Goal: Information Seeking & Learning: Learn about a topic

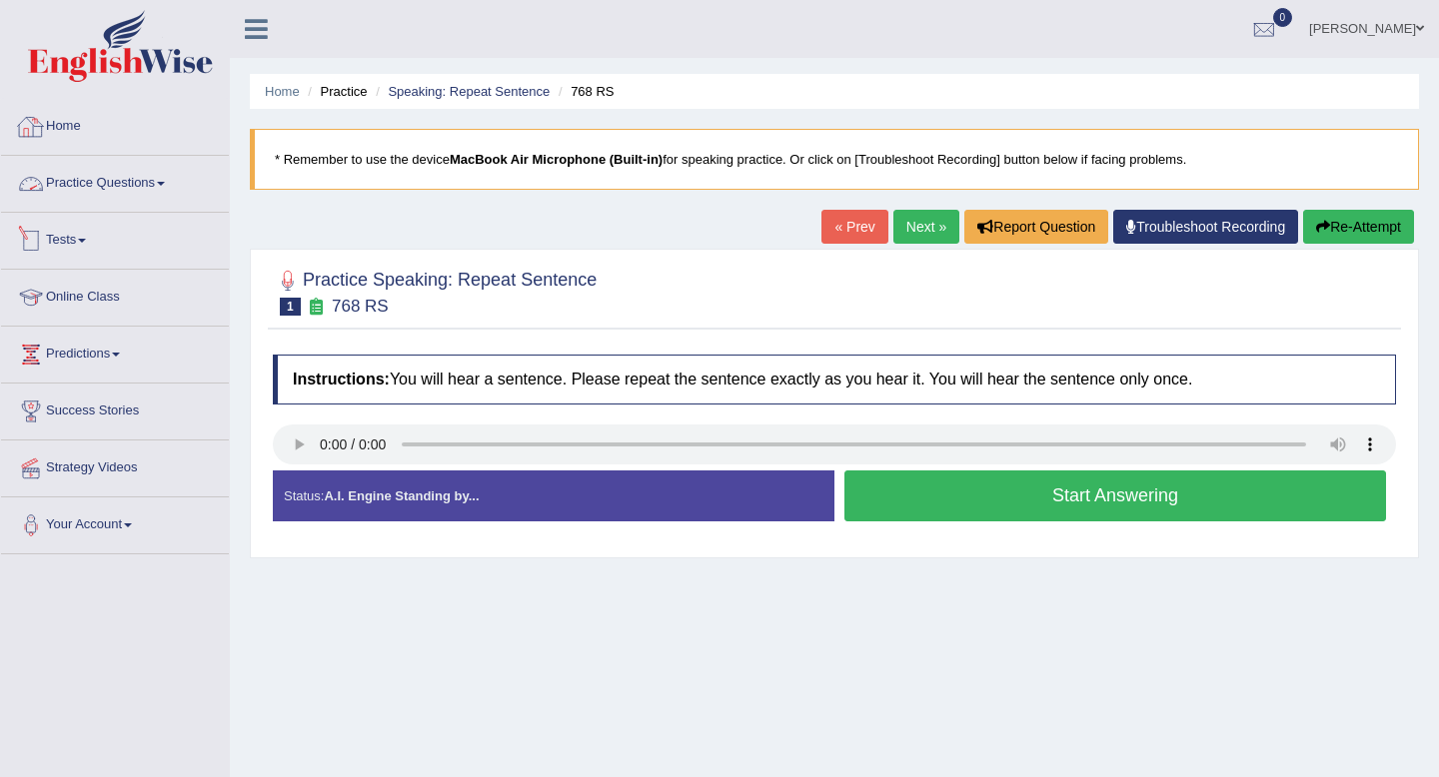
click at [73, 129] on link "Home" at bounding box center [115, 124] width 228 height 50
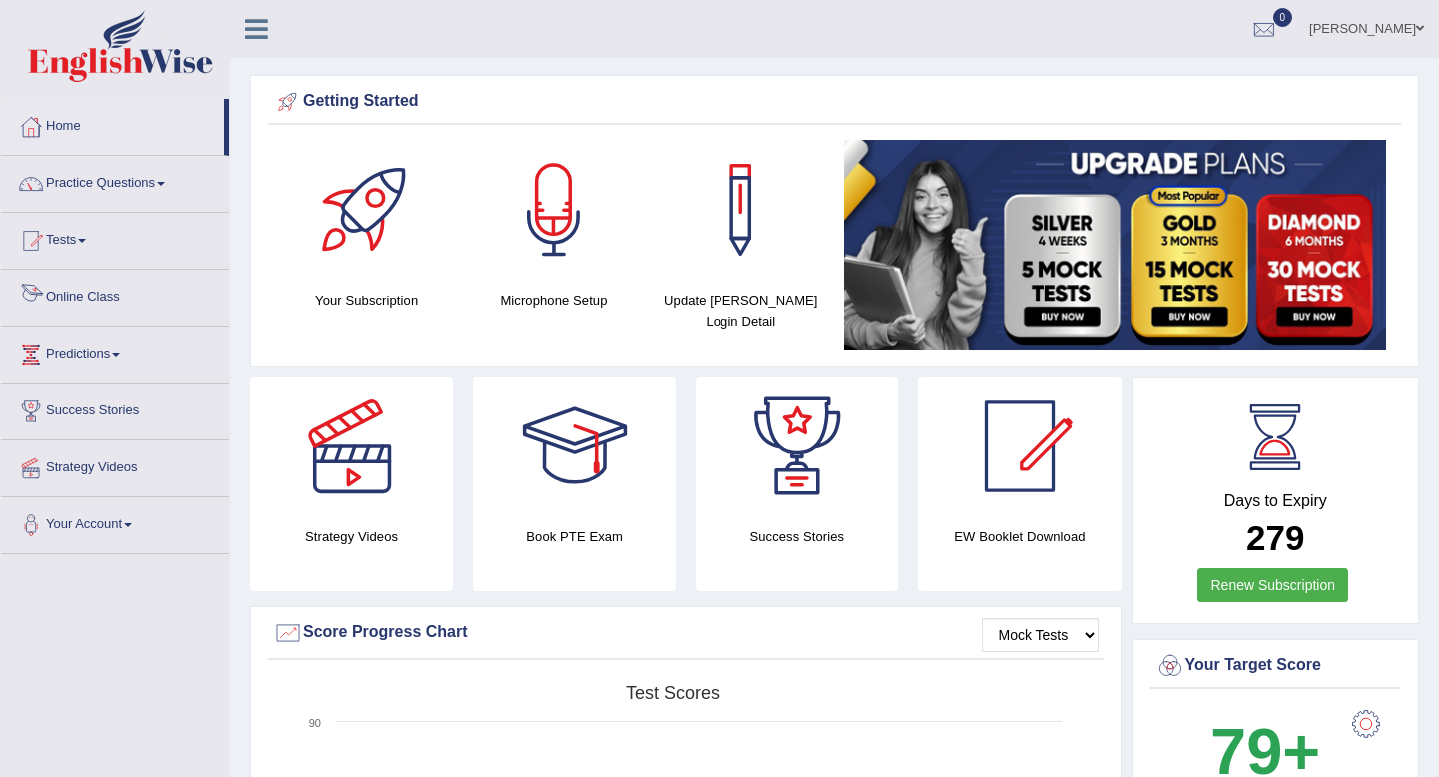
click at [70, 299] on link "Online Class" at bounding box center [115, 295] width 228 height 50
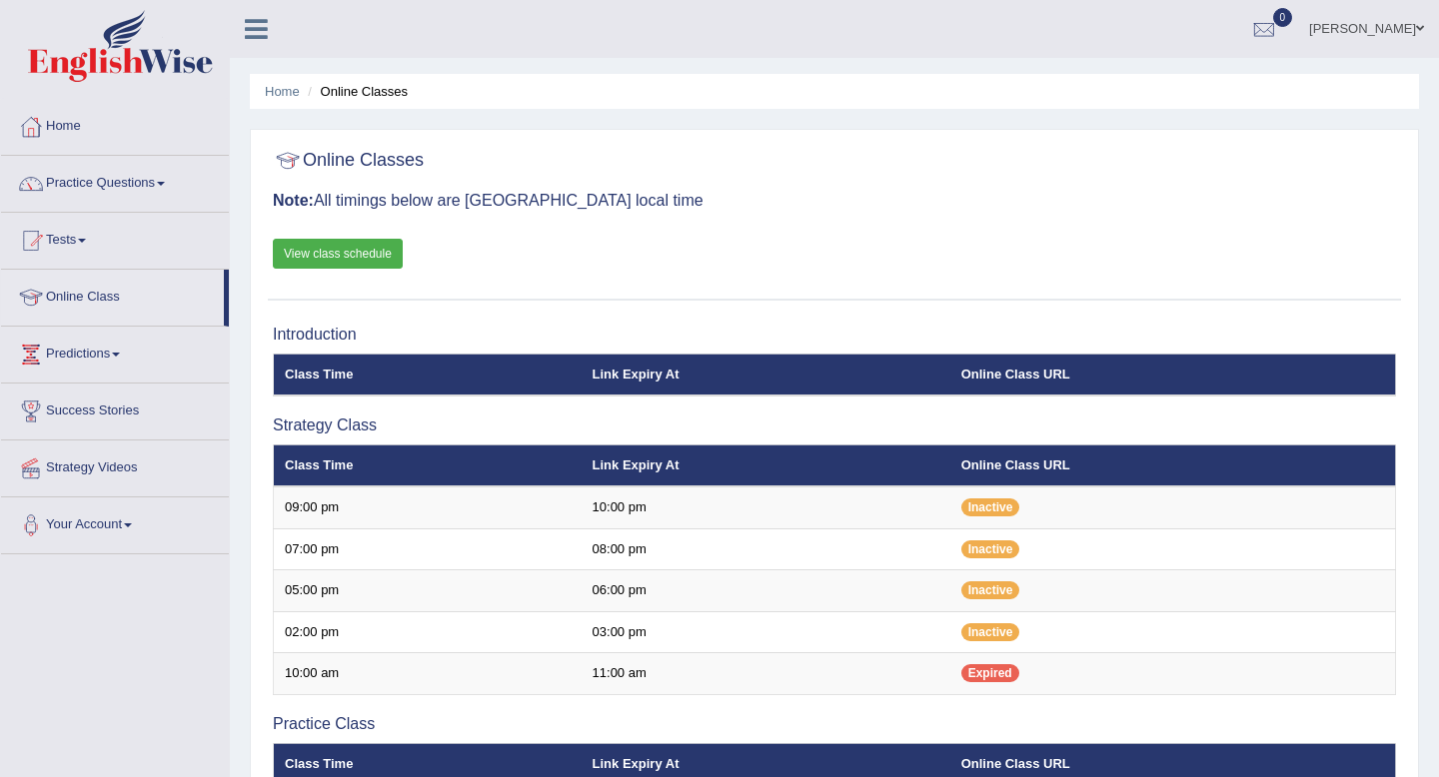
click at [367, 261] on link "View class schedule" at bounding box center [338, 254] width 130 height 30
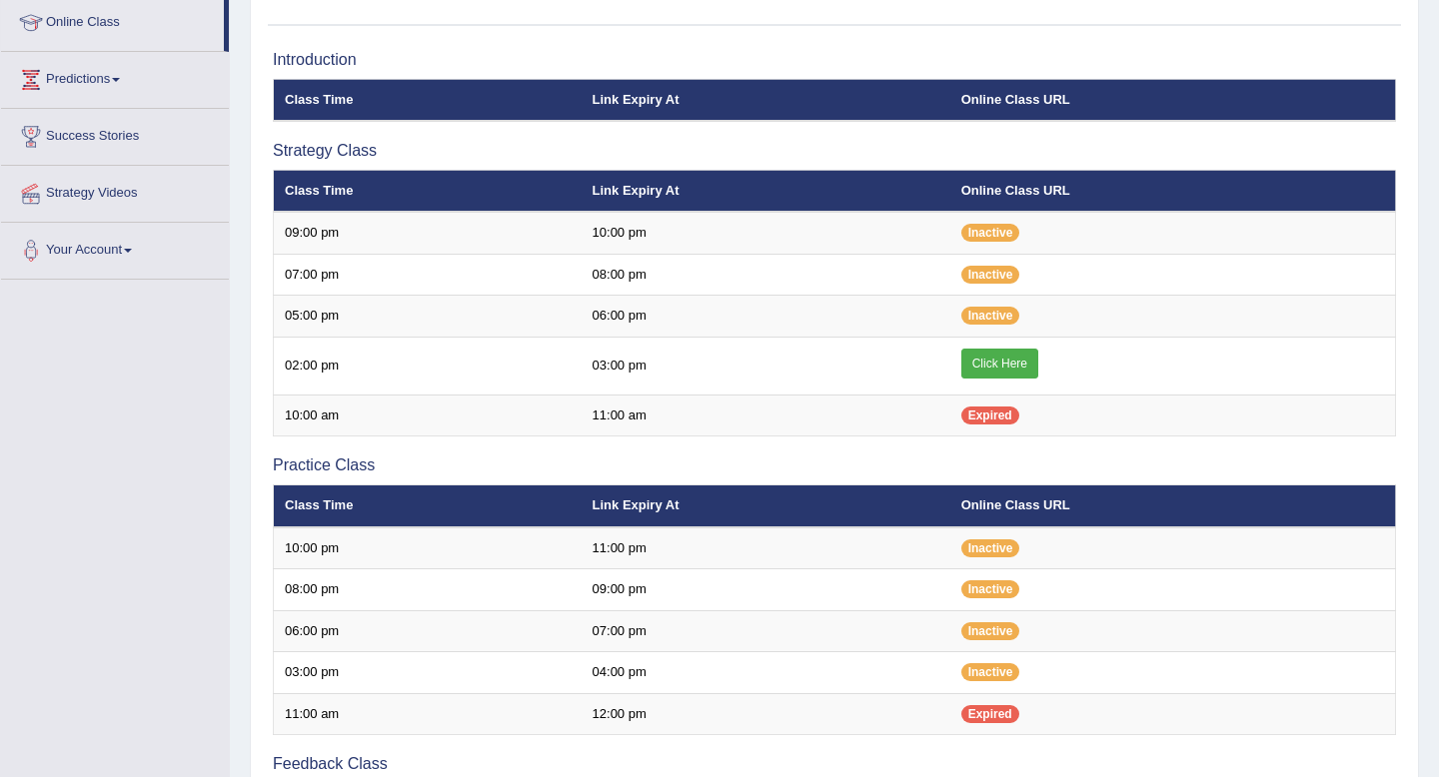
scroll to position [242, 0]
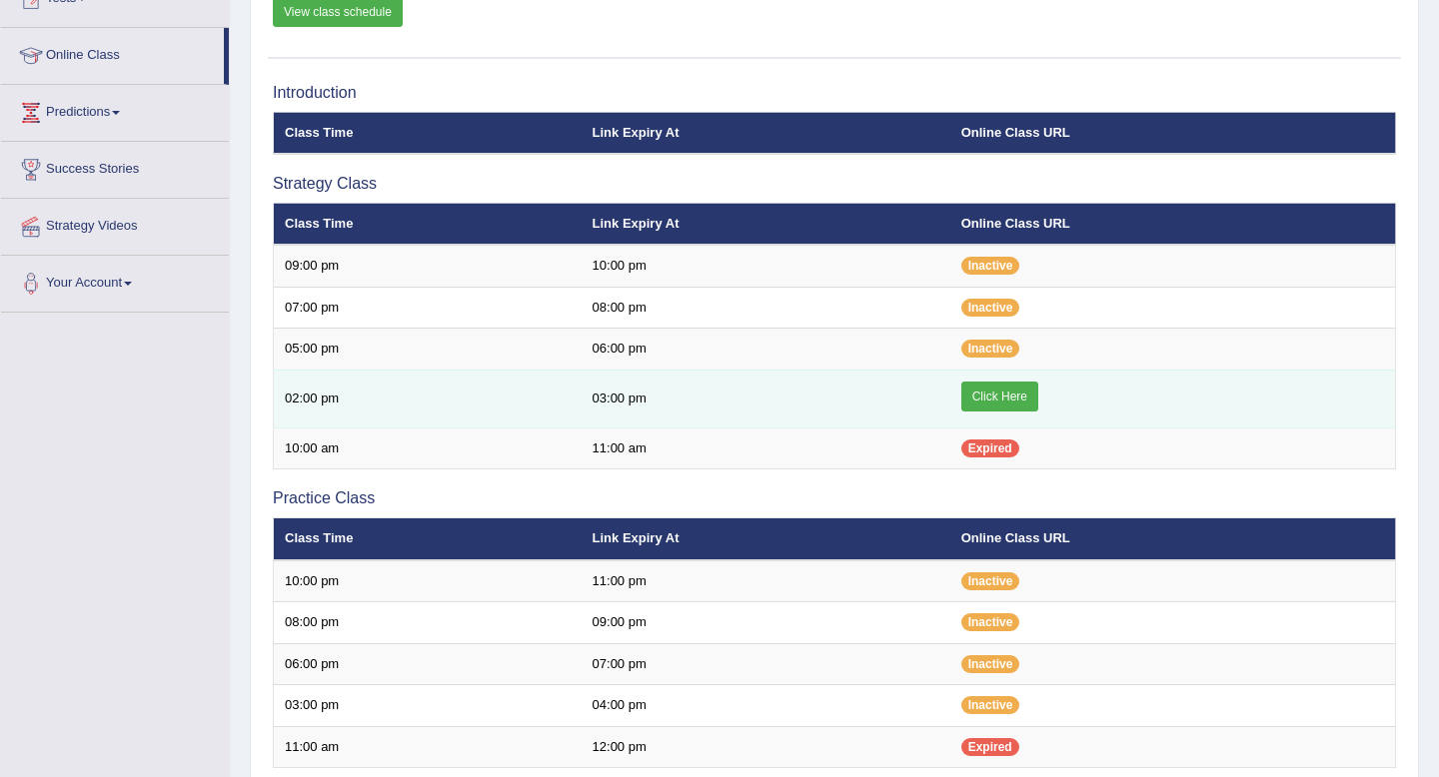
click at [1008, 397] on link "Click Here" at bounding box center [999, 397] width 77 height 30
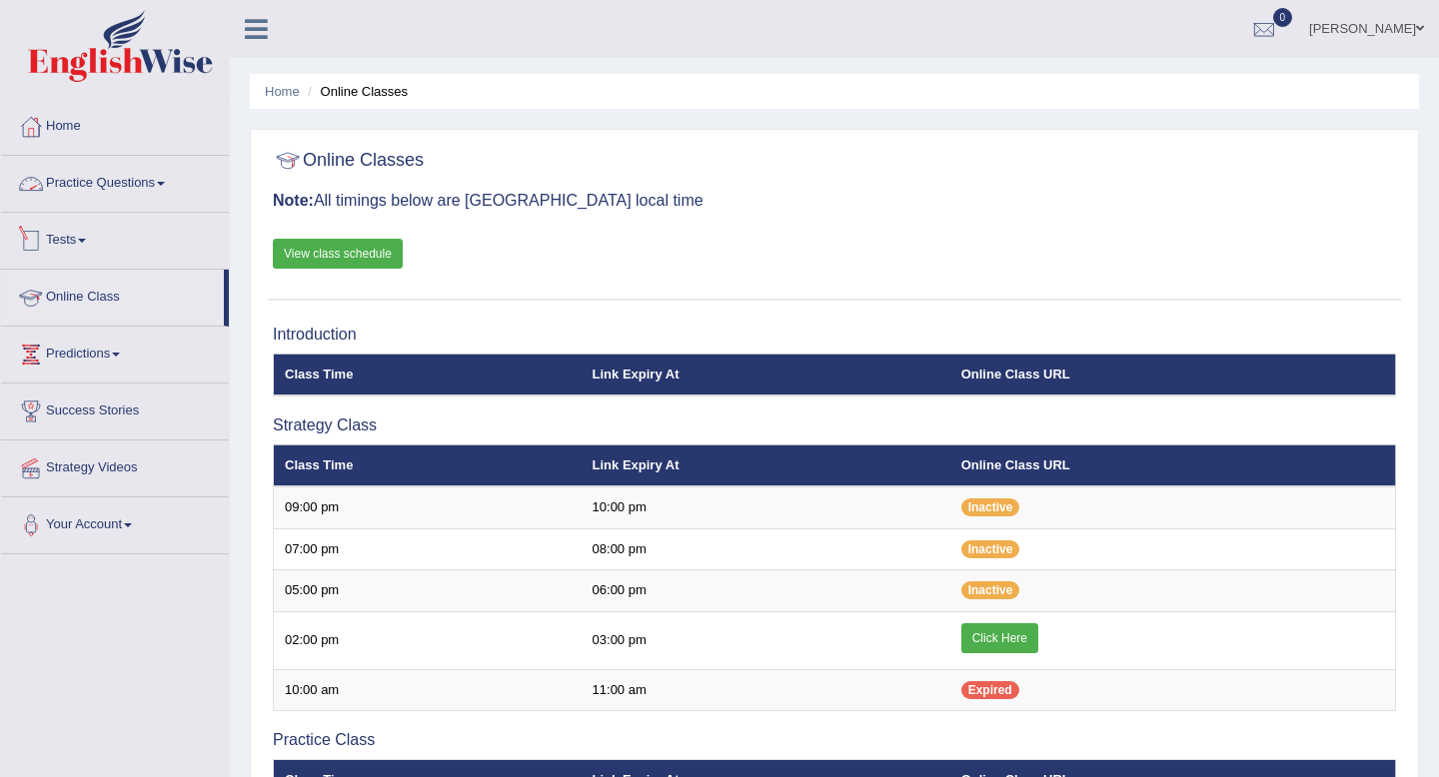
click at [107, 191] on link "Practice Questions" at bounding box center [115, 181] width 228 height 50
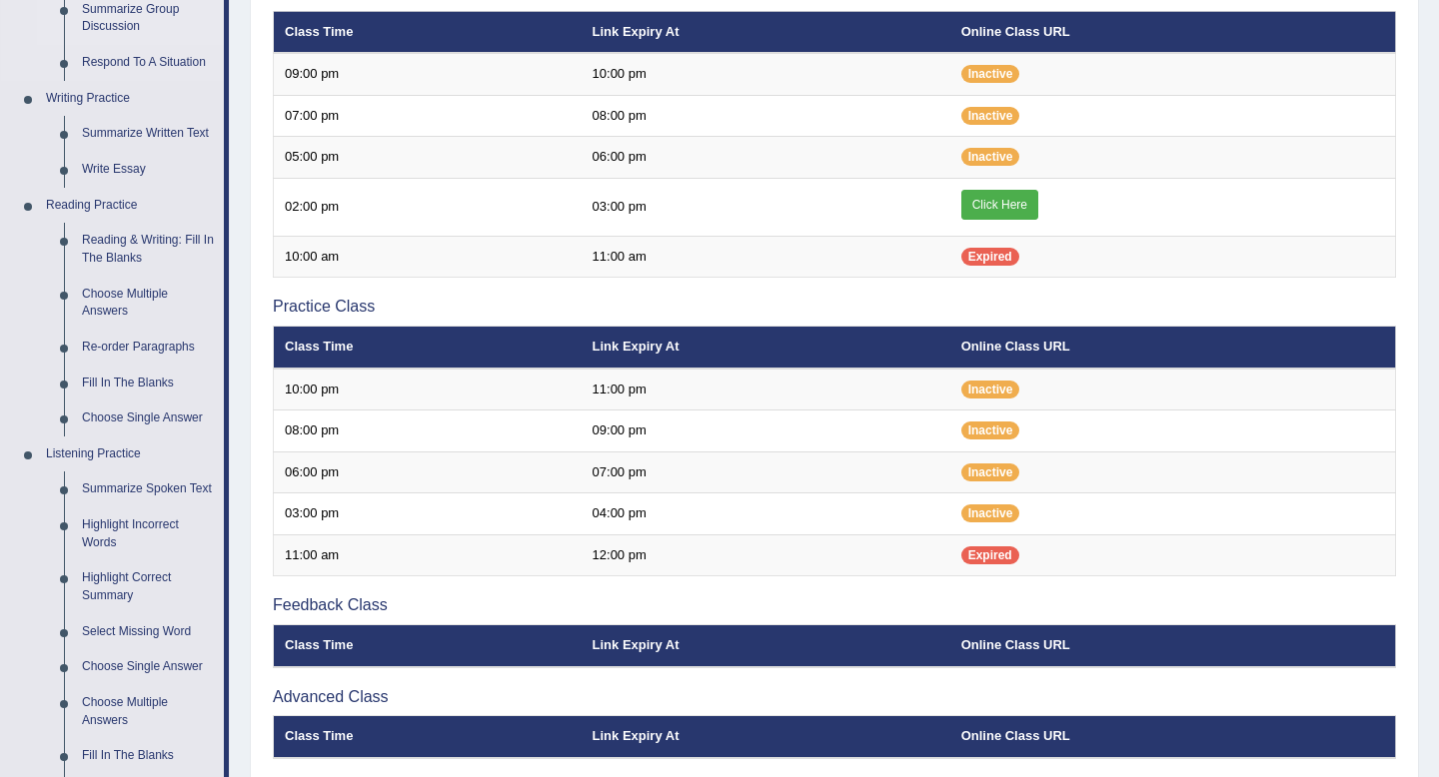
scroll to position [437, 0]
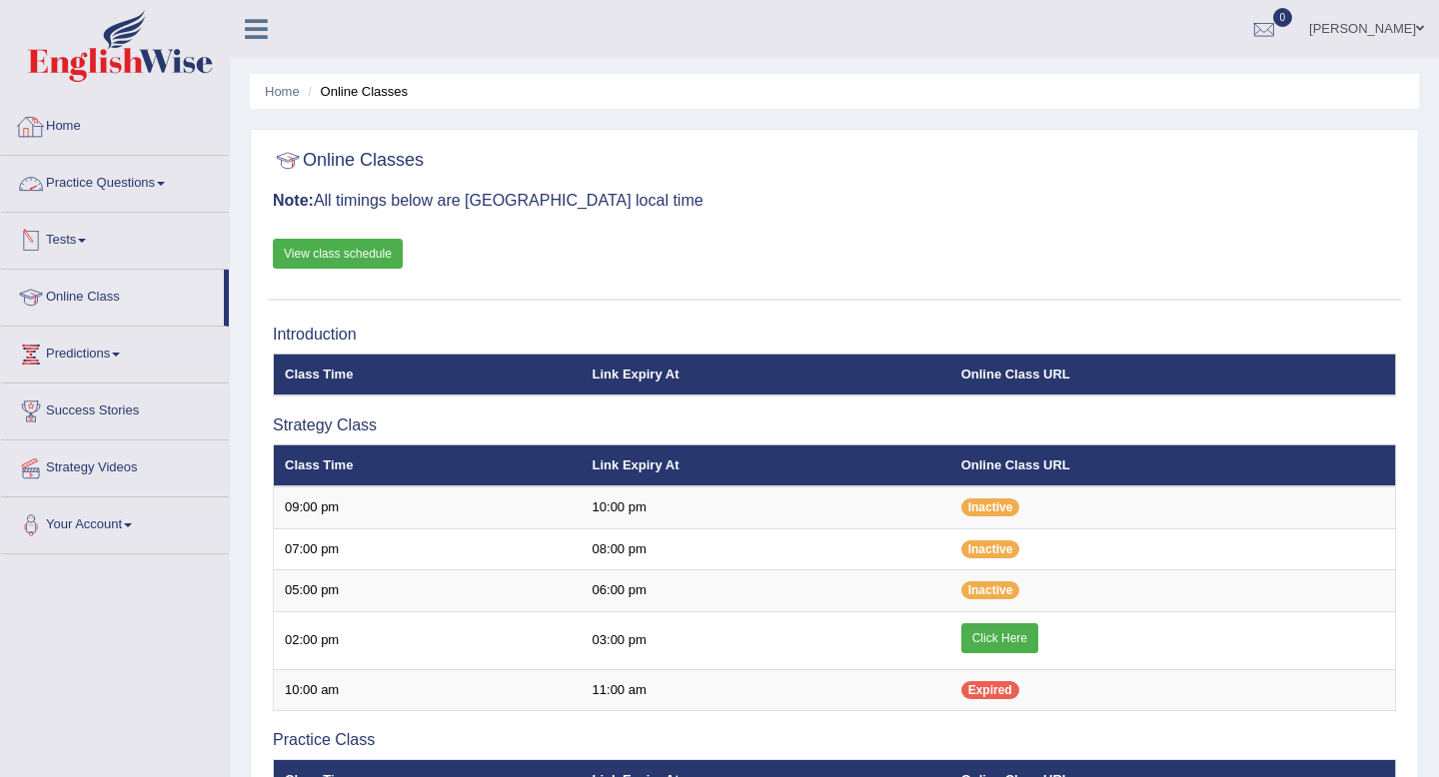
click at [97, 184] on link "Practice Questions" at bounding box center [115, 181] width 228 height 50
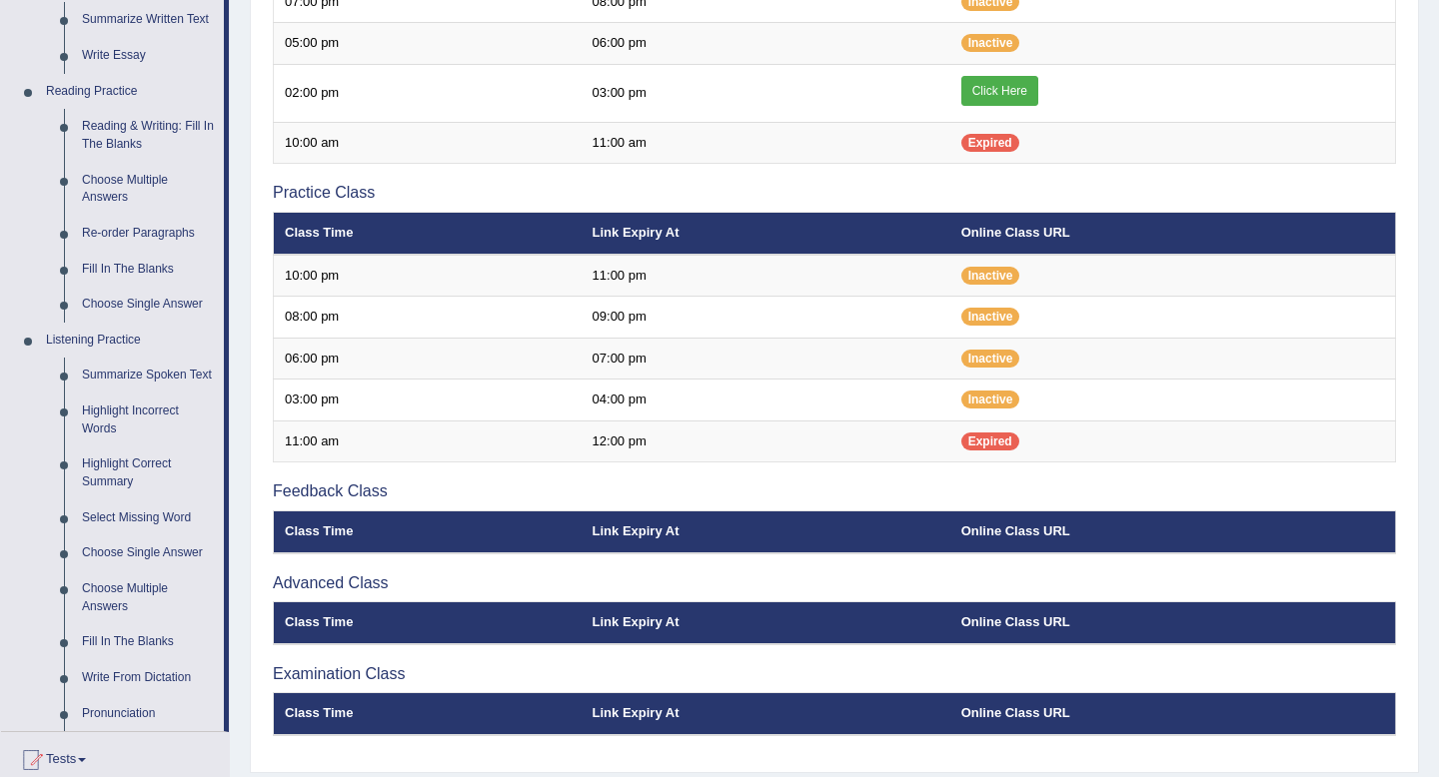
scroll to position [533, 0]
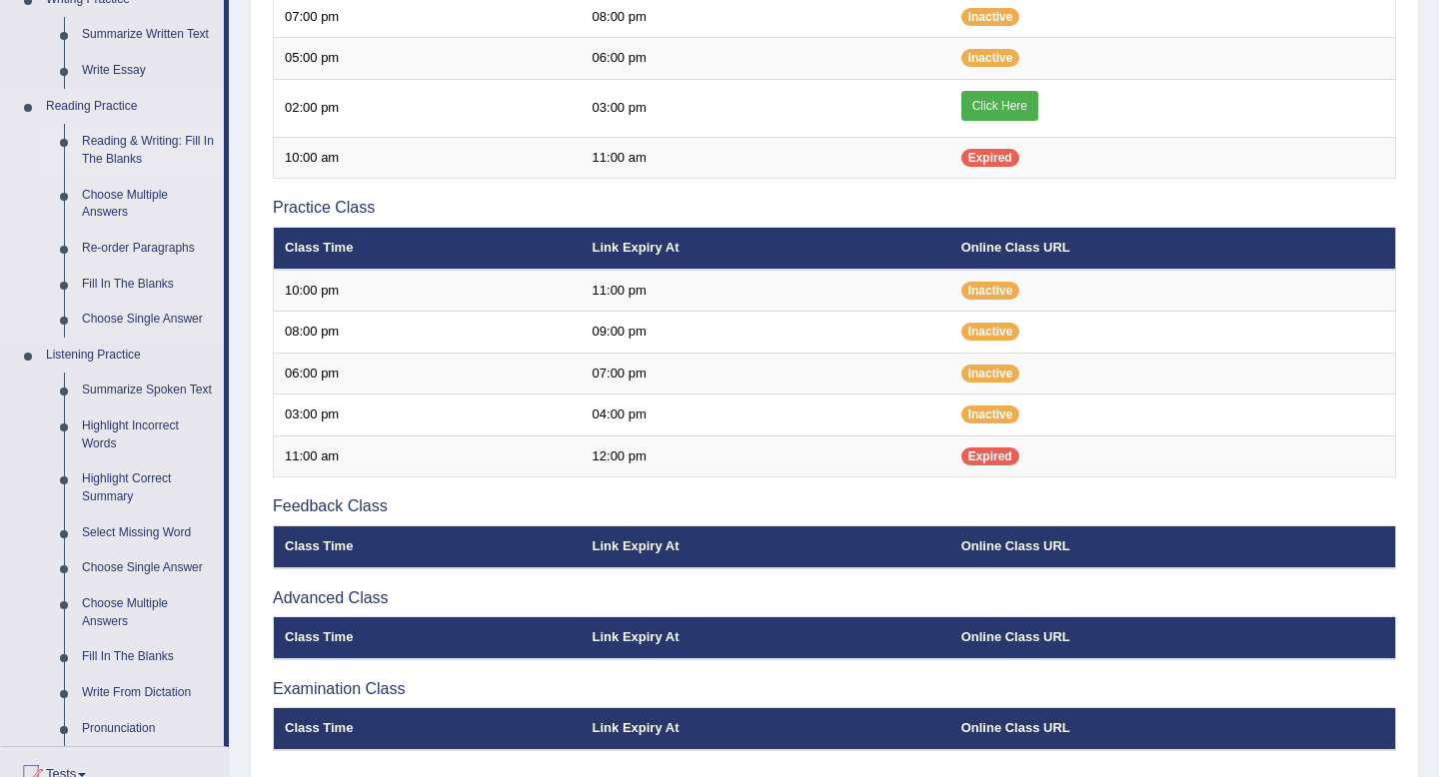
click at [135, 139] on link "Reading & Writing: Fill In The Blanks" at bounding box center [148, 150] width 151 height 53
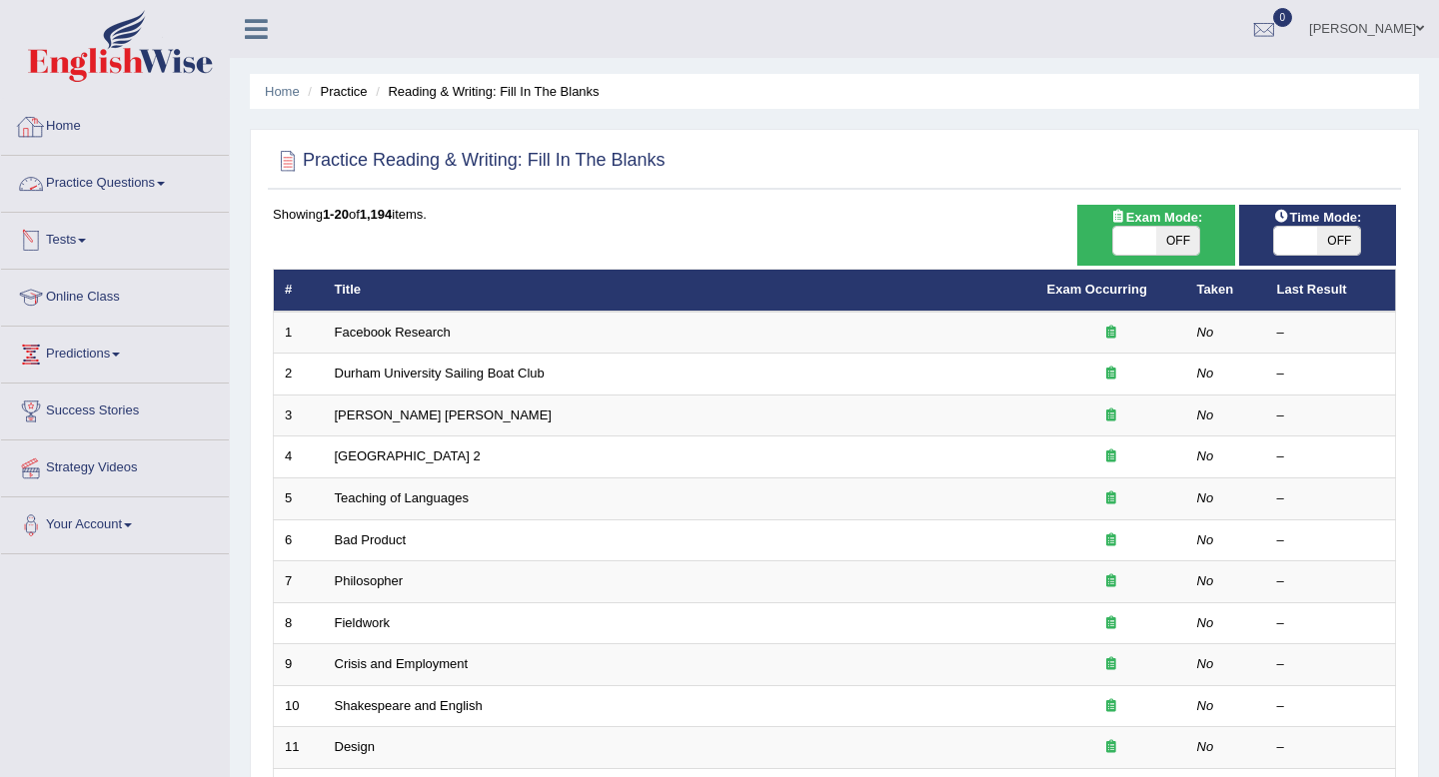
click at [57, 119] on link "Home" at bounding box center [115, 124] width 228 height 50
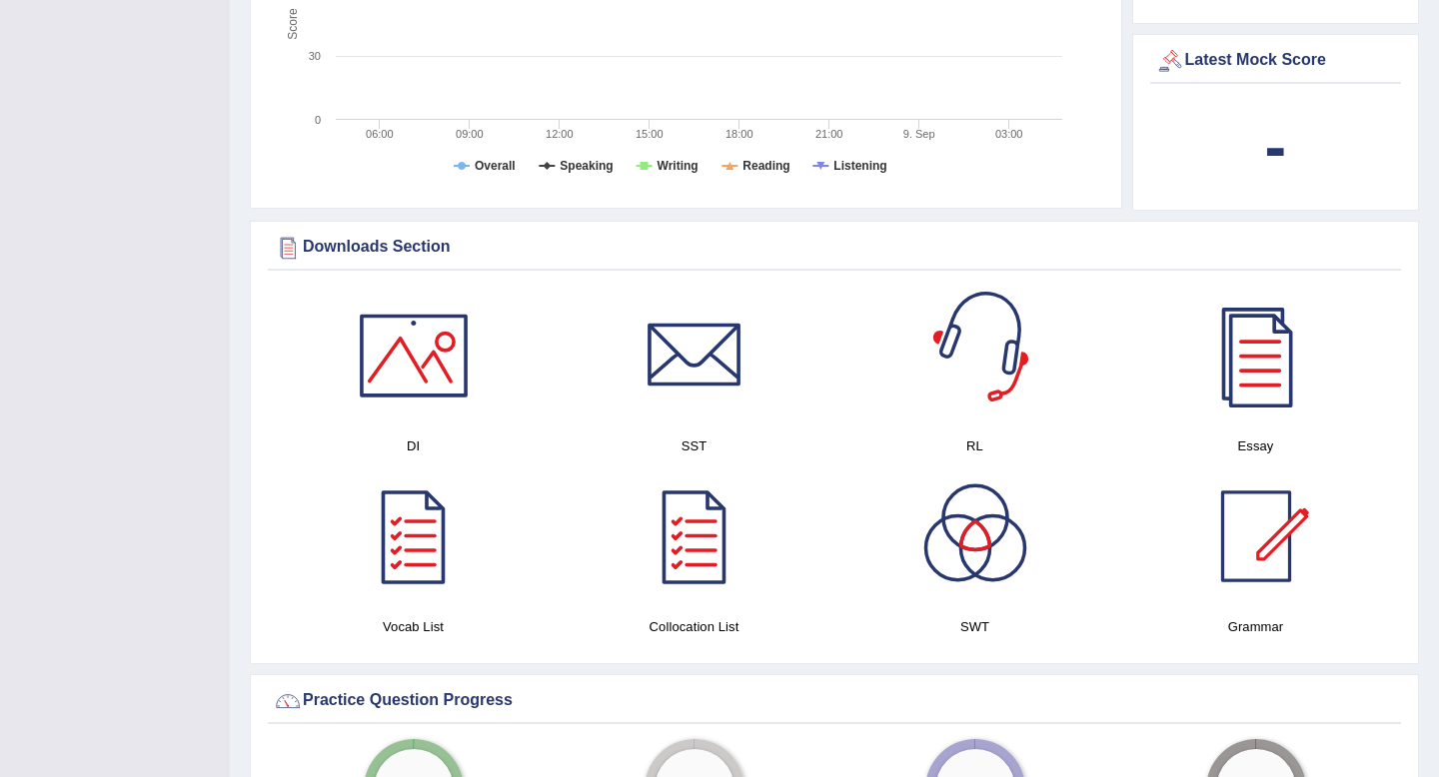
scroll to position [796, 0]
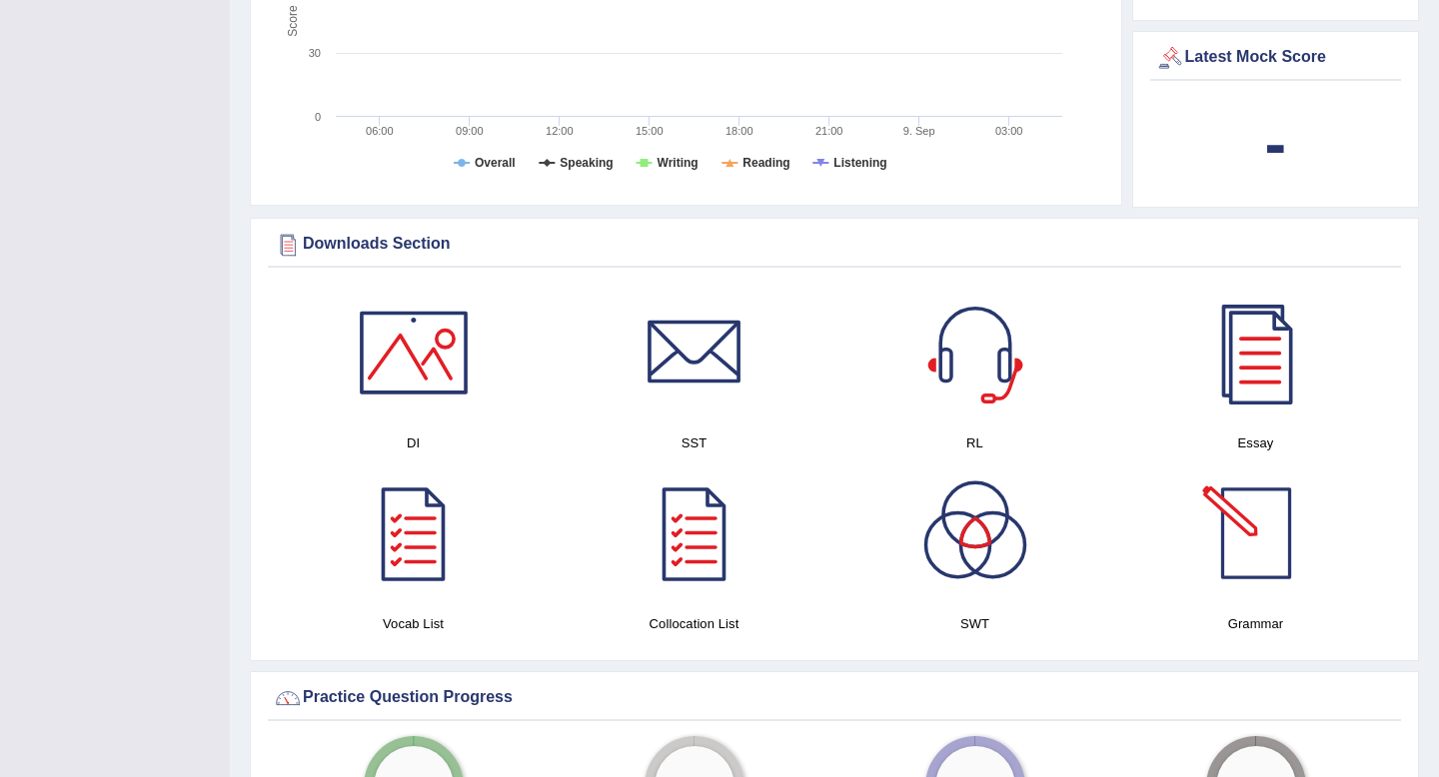
click at [1246, 509] on div at bounding box center [1256, 534] width 140 height 140
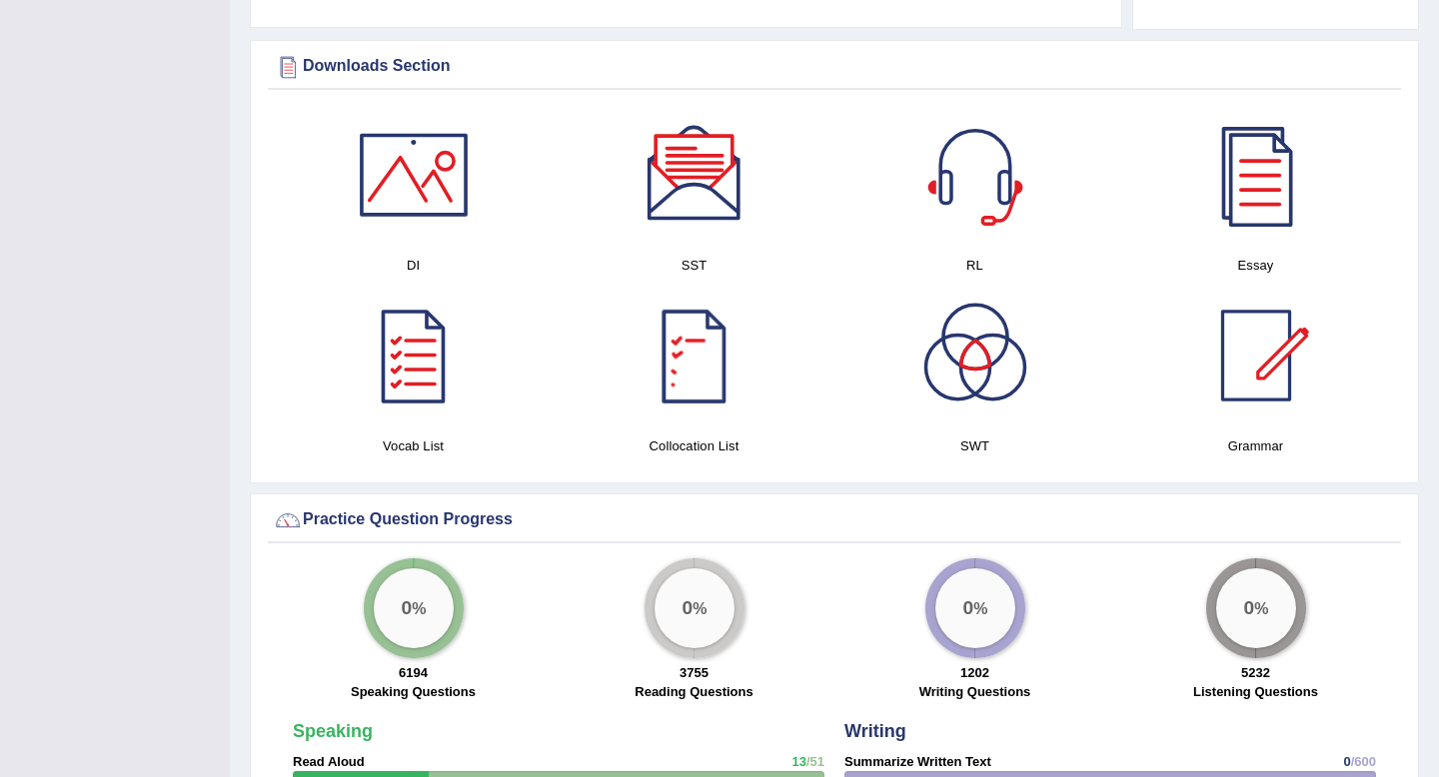
scroll to position [973, 0]
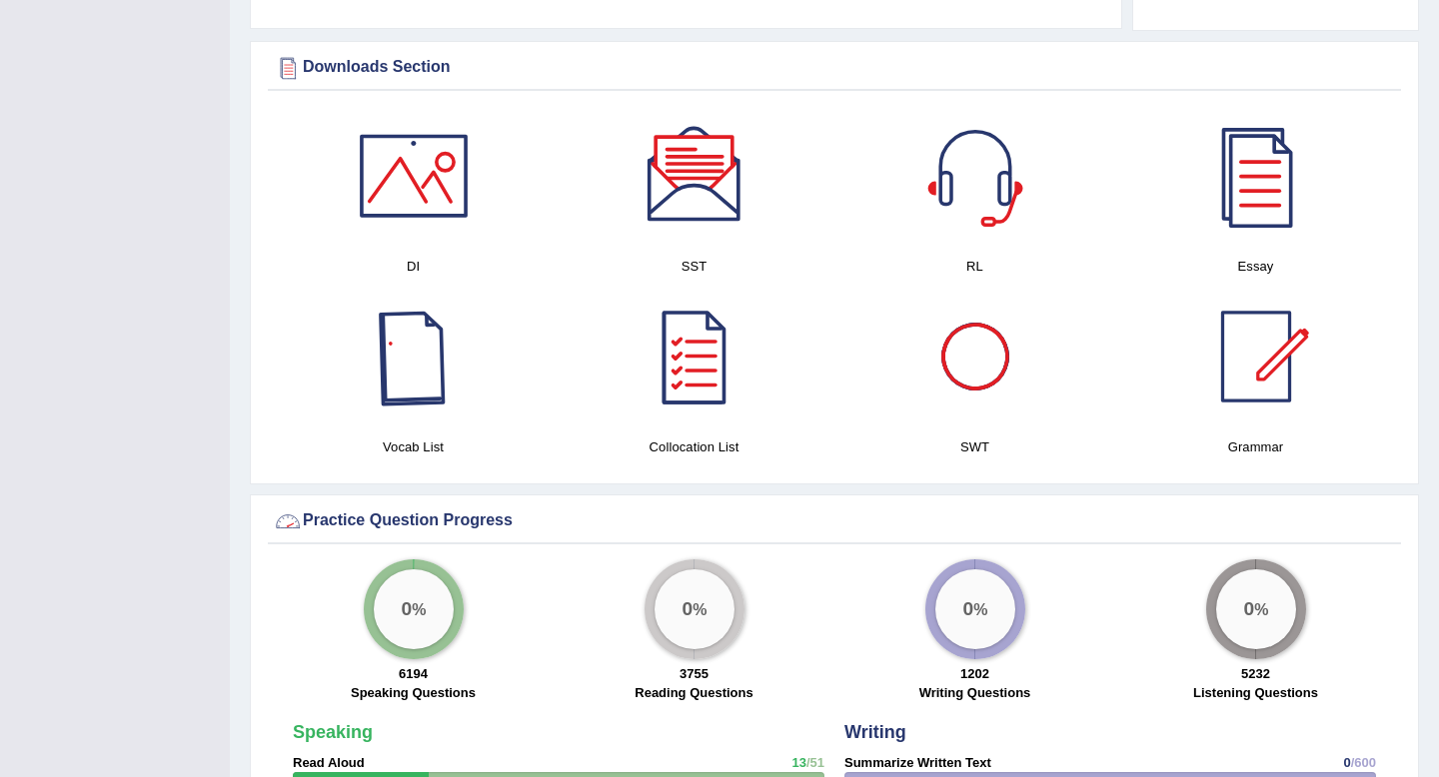
click at [422, 389] on div at bounding box center [414, 357] width 140 height 140
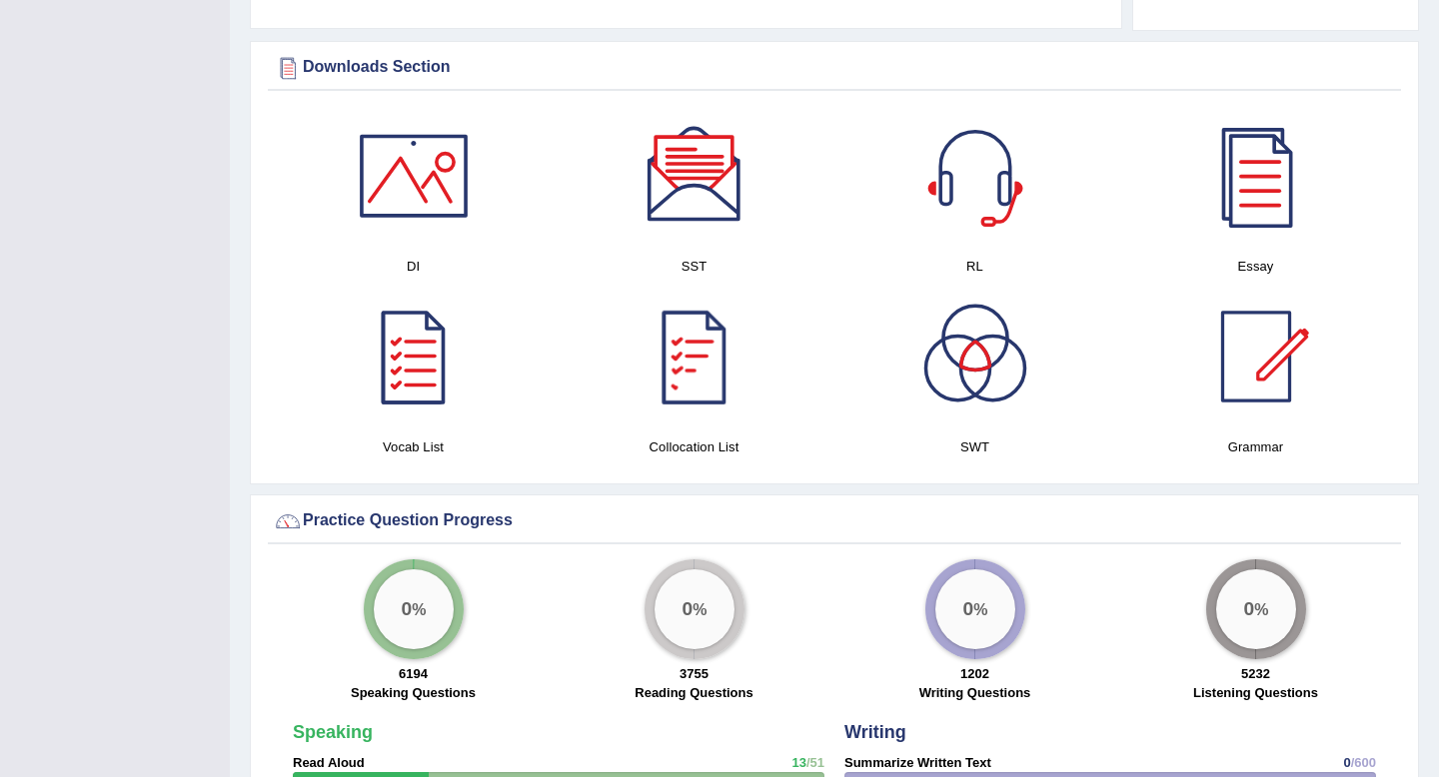
click at [697, 358] on div at bounding box center [695, 357] width 140 height 140
